Goal: Entertainment & Leisure: Browse casually

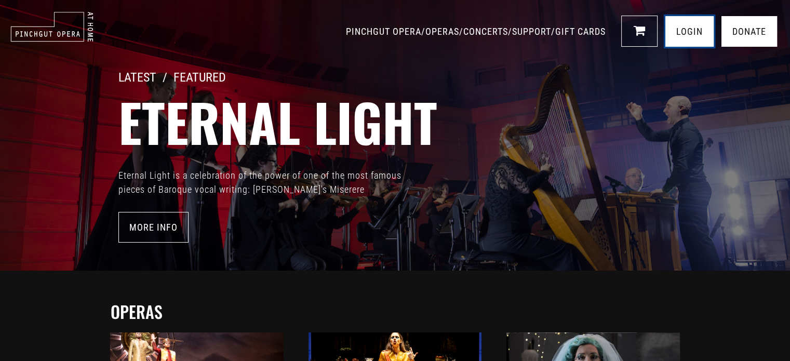
click at [690, 32] on link "LOGIN" at bounding box center [689, 31] width 48 height 31
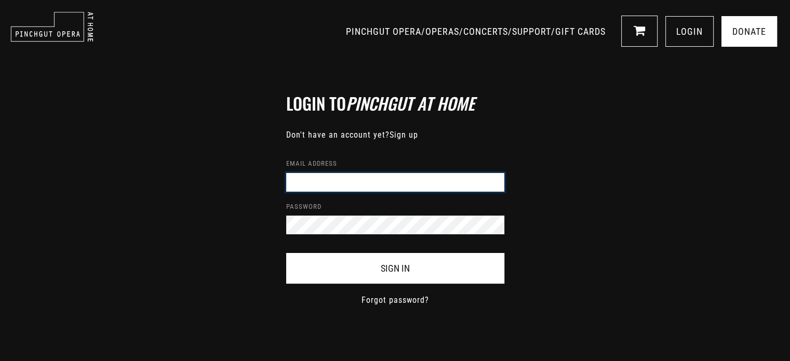
type input "[EMAIL_ADDRESS][DOMAIN_NAME]"
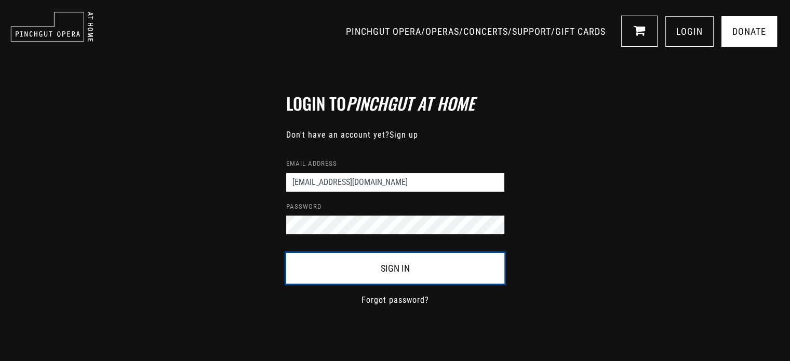
click at [405, 269] on button "Sign In" at bounding box center [395, 268] width 218 height 31
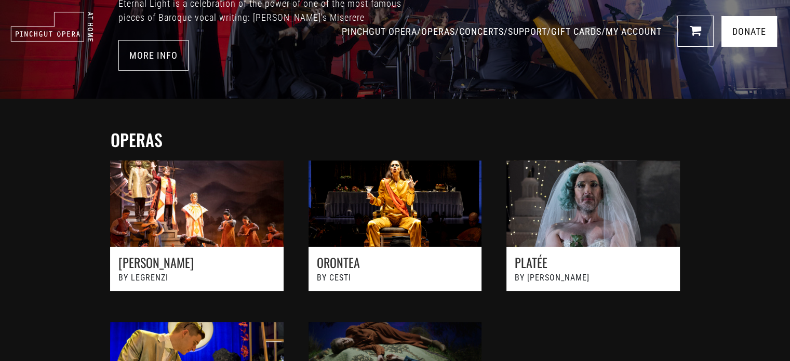
scroll to position [165, 0]
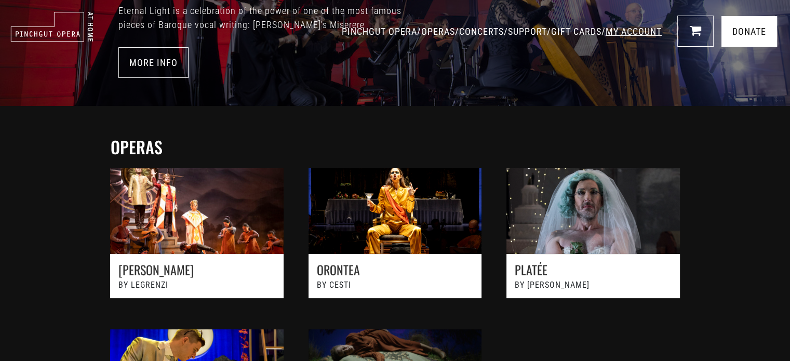
click at [626, 31] on link "MY ACCOUNT" at bounding box center [634, 31] width 56 height 11
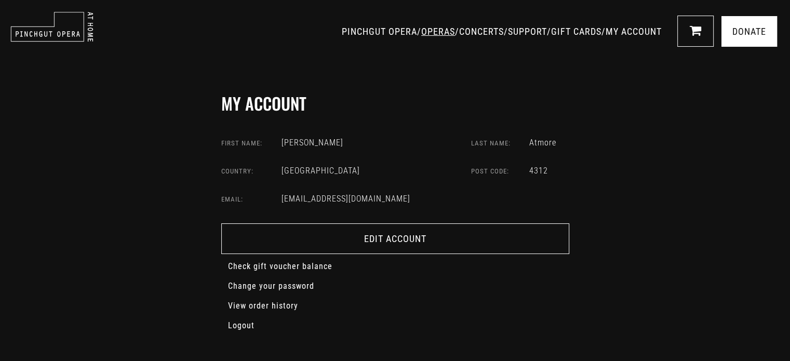
click at [421, 32] on link "OPERAS" at bounding box center [438, 31] width 34 height 11
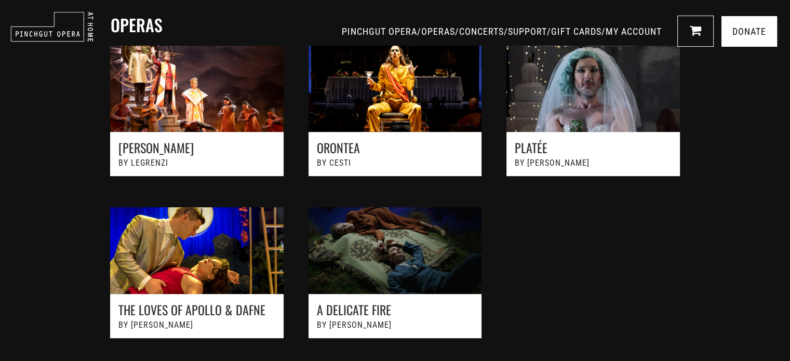
scroll to position [287, 0]
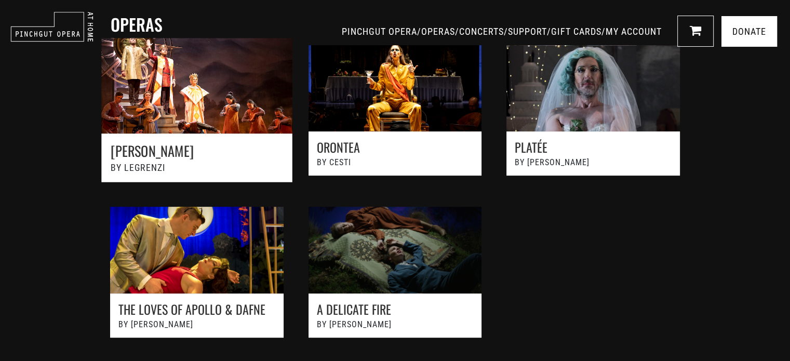
click at [177, 99] on link at bounding box center [197, 115] width 218 height 178
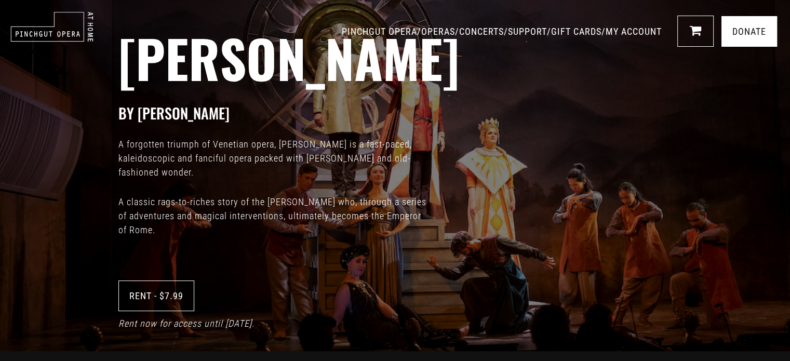
scroll to position [6, 0]
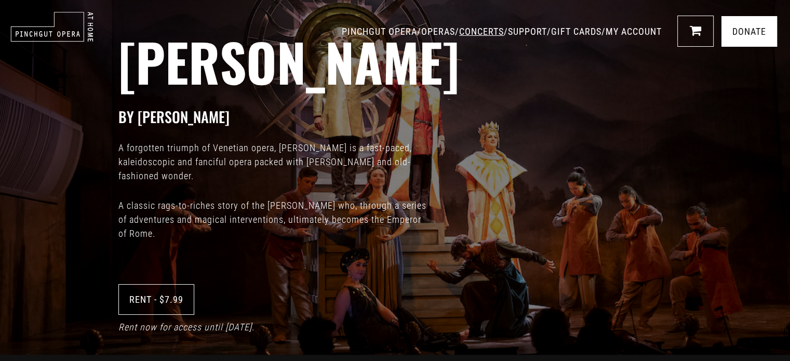
click at [459, 33] on link "CONCERTS" at bounding box center [481, 31] width 45 height 11
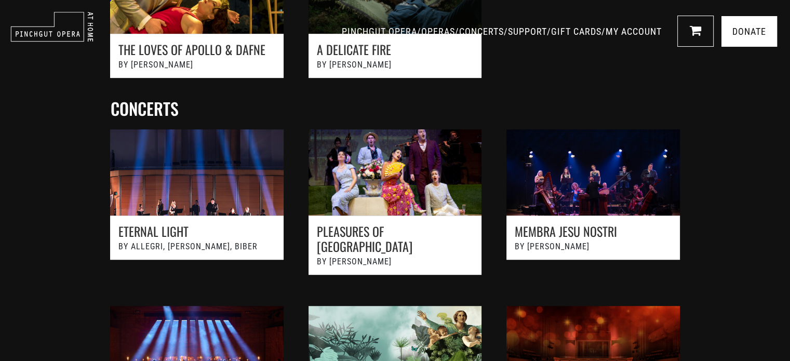
scroll to position [548, 0]
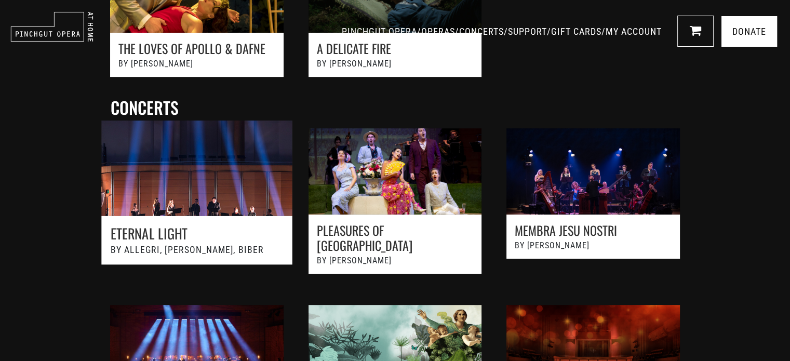
click at [184, 185] on link at bounding box center [197, 206] width 218 height 195
